Goal: Browse casually: Explore the website without a specific task or goal

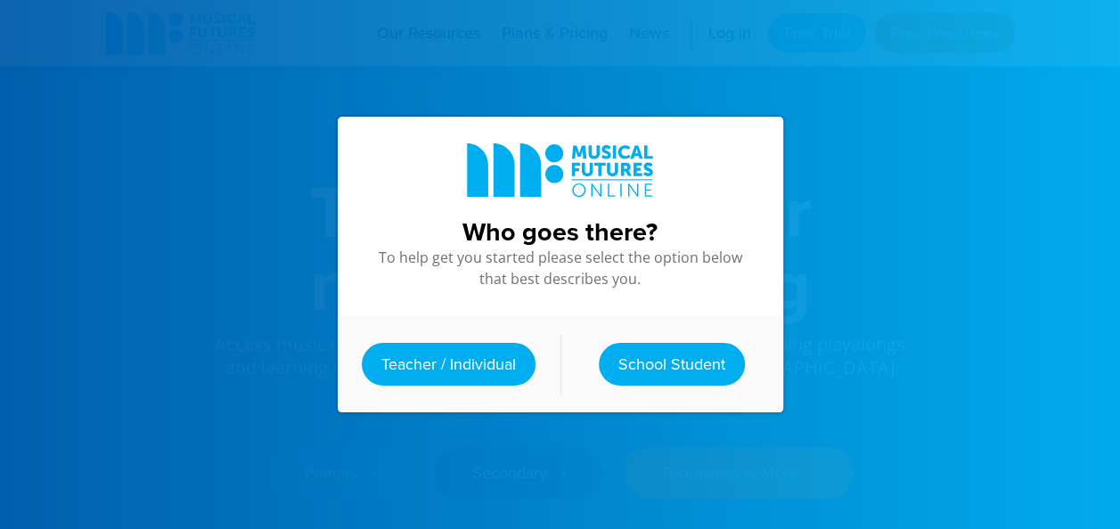
click at [139, 166] on div at bounding box center [560, 264] width 1120 height 529
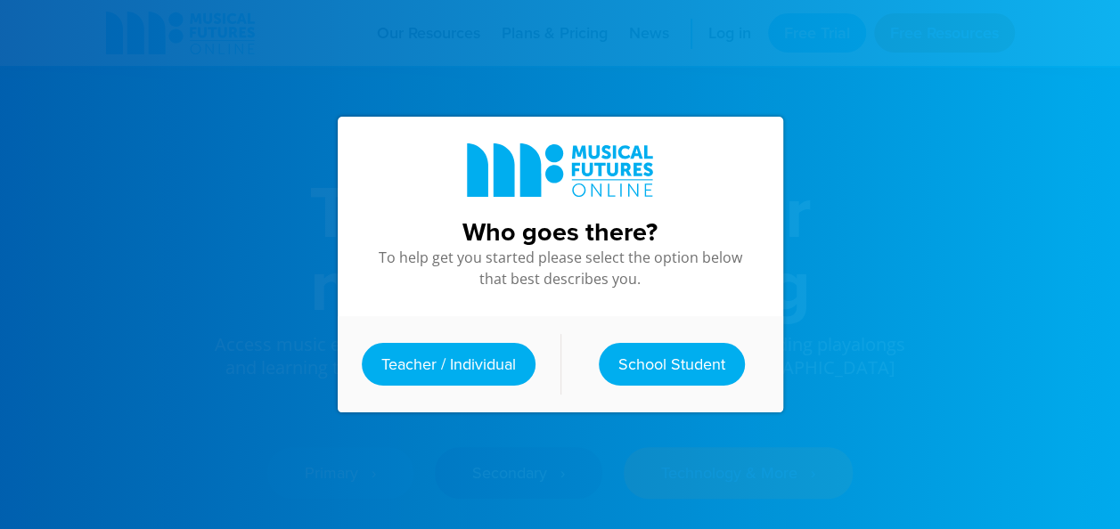
click at [139, 166] on div at bounding box center [560, 264] width 1120 height 529
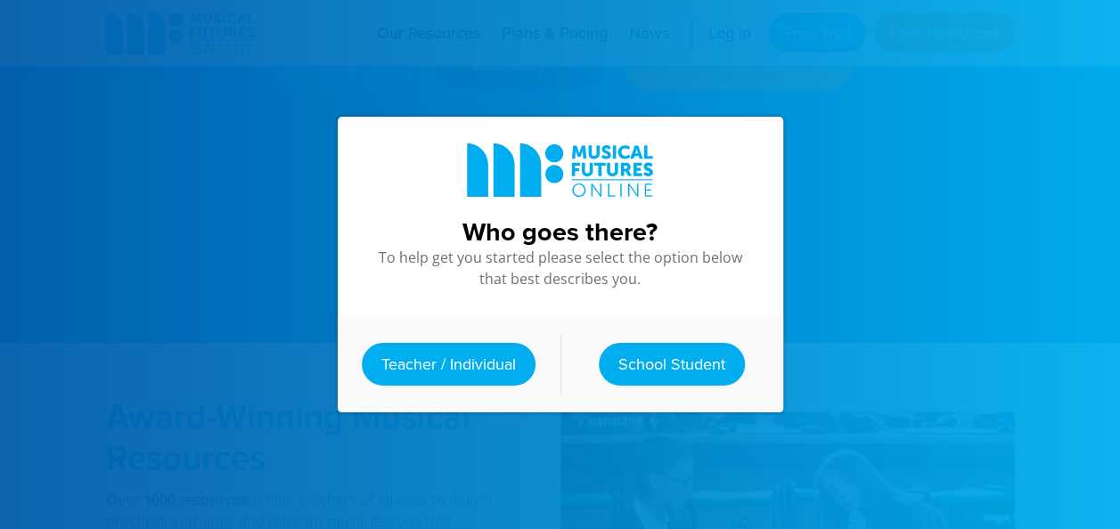
scroll to position [356, 0]
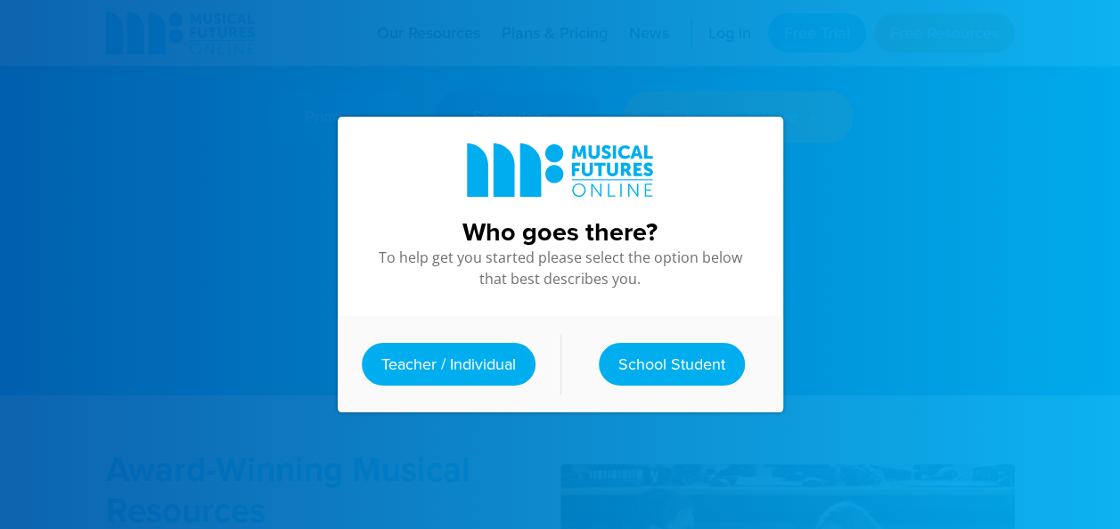
click at [139, 166] on div at bounding box center [560, 264] width 1120 height 529
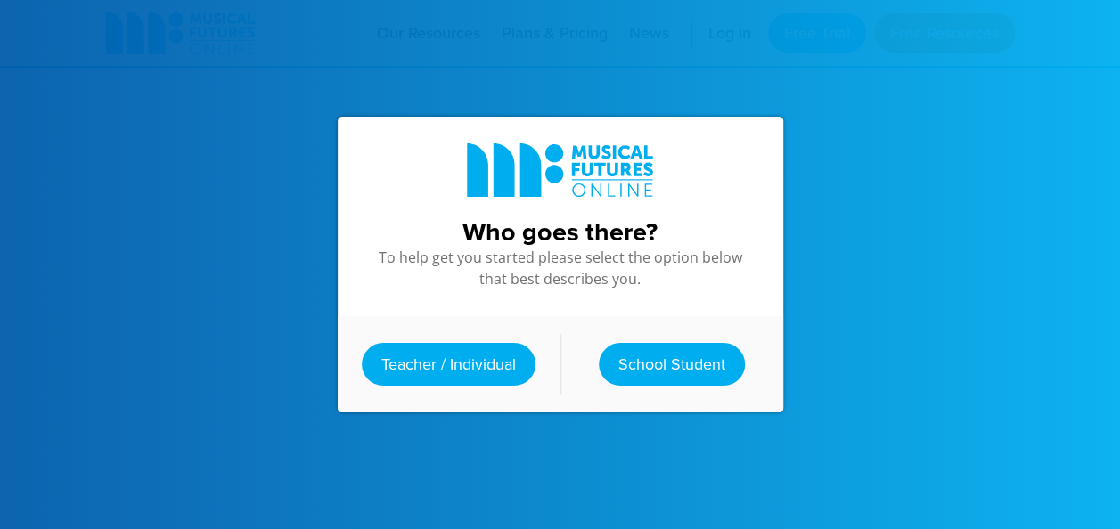
scroll to position [1990, 0]
click at [139, 166] on div at bounding box center [560, 264] width 1120 height 529
